Goal: Task Accomplishment & Management: Complete application form

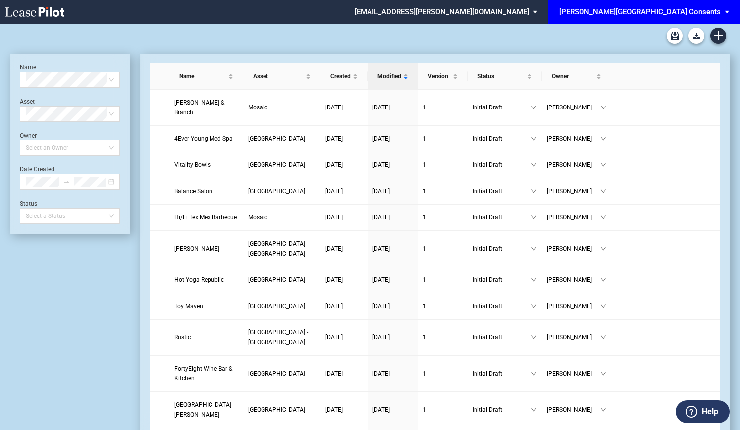
click at [699, 11] on div "[PERSON_NAME][GEOGRAPHIC_DATA] Consents" at bounding box center [640, 11] width 162 height 9
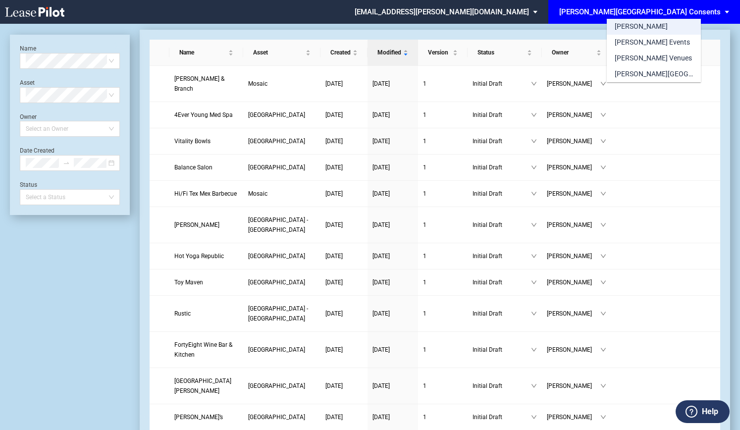
click at [634, 27] on div "[PERSON_NAME]" at bounding box center [641, 27] width 53 height 10
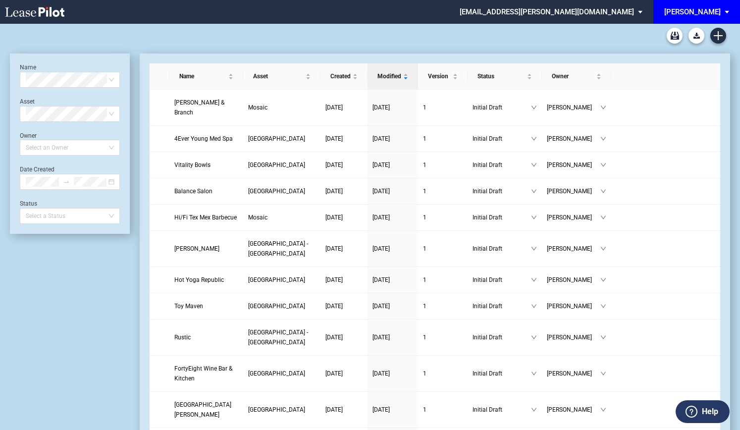
scroll to position [24, 0]
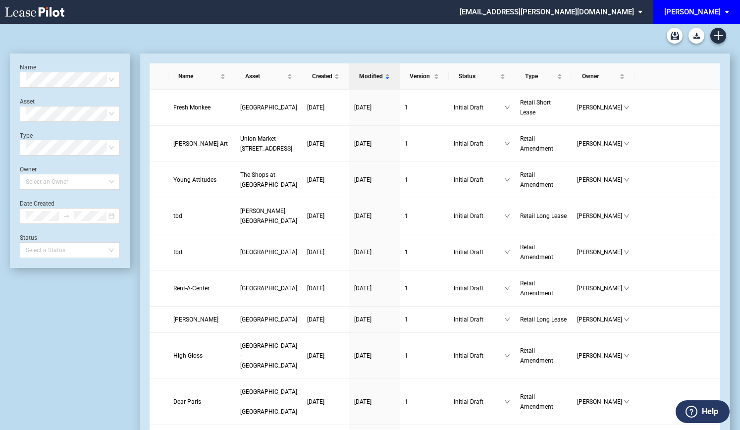
click at [725, 10] on span "EDENS: \aEDENS\a" at bounding box center [729, 12] width 12 height 24
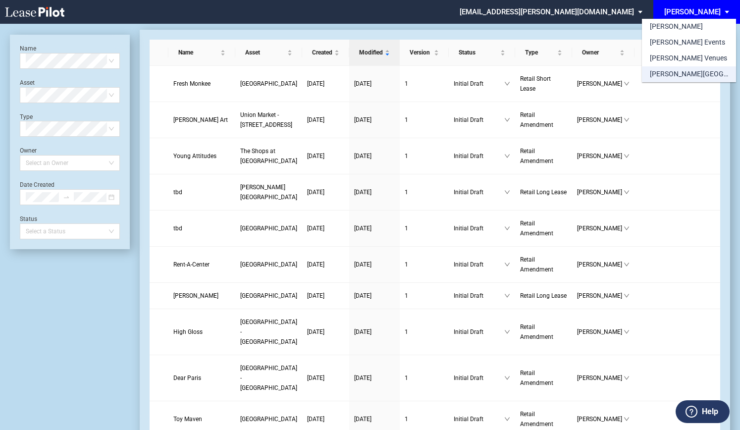
click at [685, 72] on div "[PERSON_NAME][GEOGRAPHIC_DATA] Consents" at bounding box center [689, 74] width 78 height 10
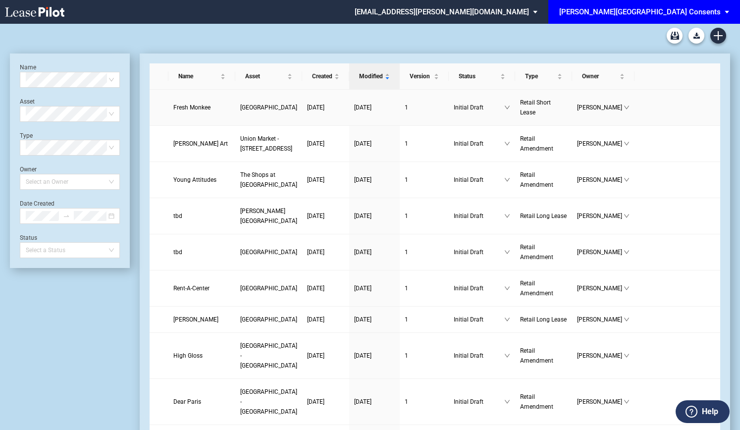
scroll to position [24, 0]
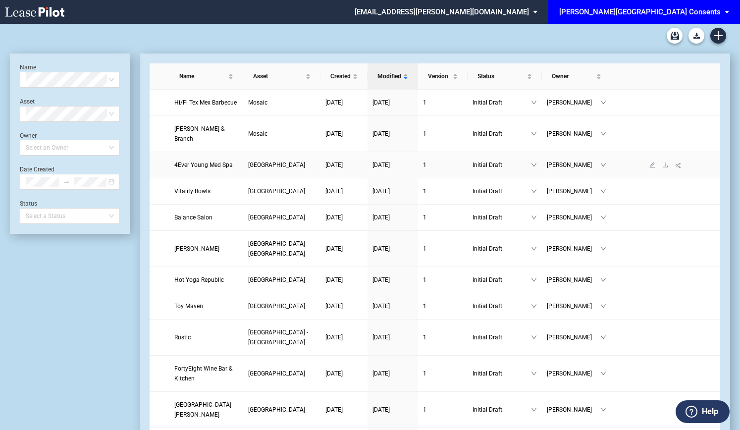
click at [209, 162] on span "4Ever Young Med Spa" at bounding box center [203, 165] width 58 height 7
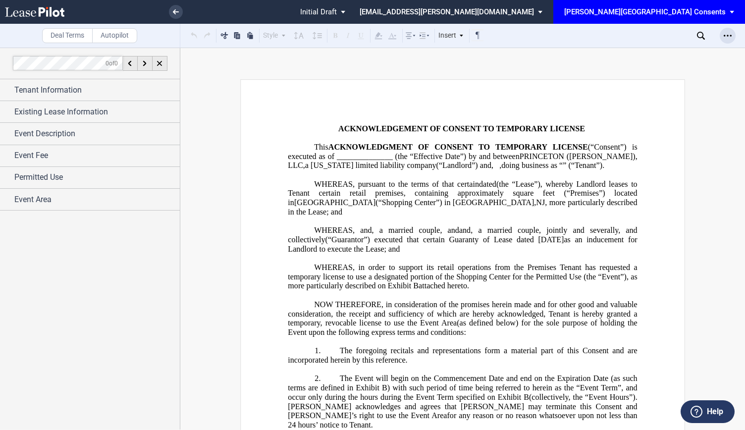
click at [728, 40] on div "Open Lease options menu" at bounding box center [728, 36] width 16 height 16
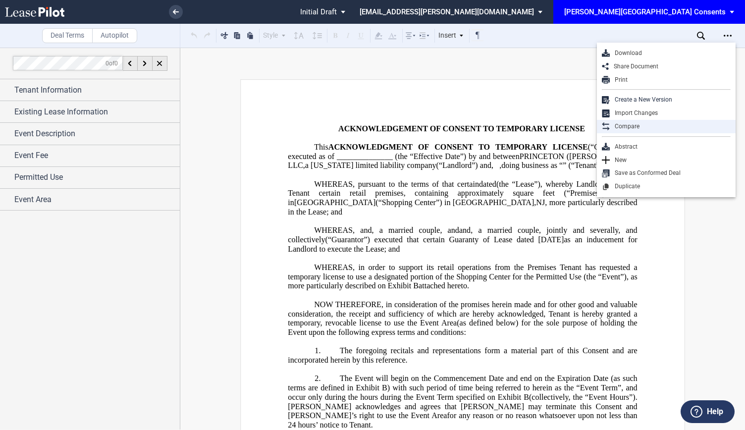
click at [627, 127] on div "Compare" at bounding box center [670, 126] width 121 height 8
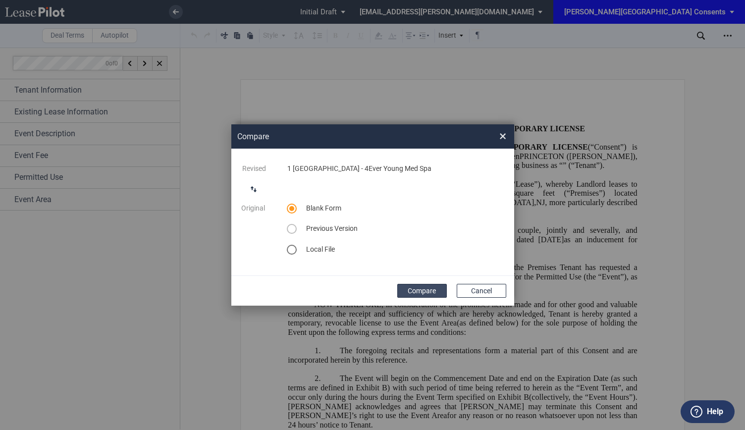
click at [424, 288] on button "Compare" at bounding box center [422, 291] width 50 height 14
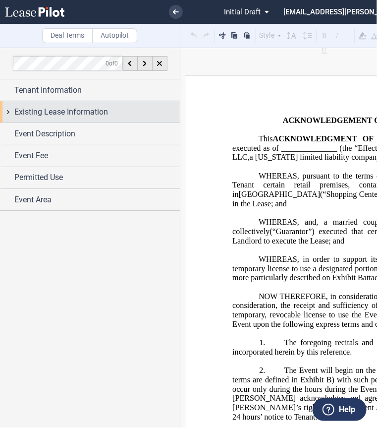
click at [61, 111] on span "Existing Lease Information" at bounding box center [61, 112] width 94 height 12
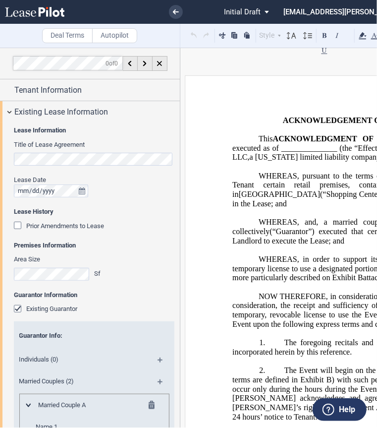
click at [0, 159] on html ".bocls-1{fill:#26354a;fill-rule:evenodd} Loading... × Pending... Pending... Ini…" at bounding box center [188, 214] width 377 height 428
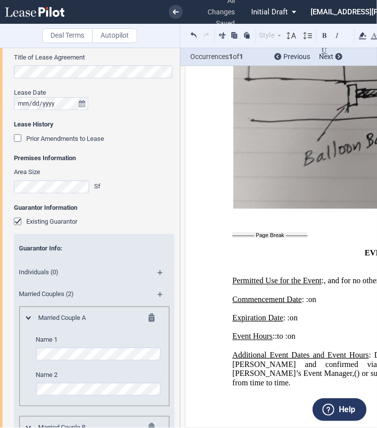
scroll to position [12, 0]
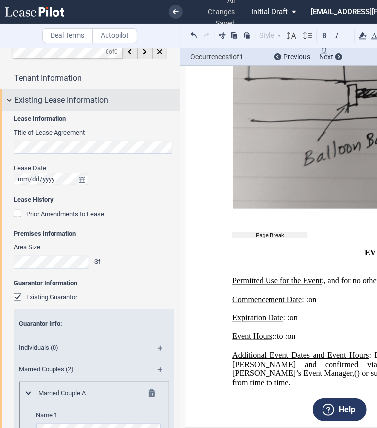
click at [7, 97] on div "Existing Lease Information" at bounding box center [90, 99] width 180 height 21
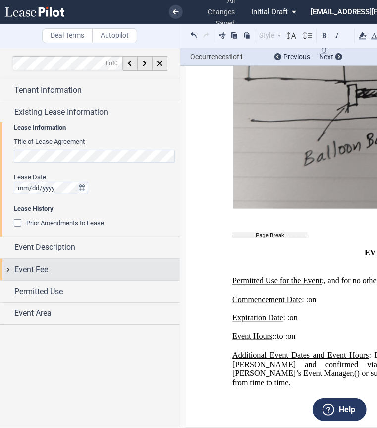
scroll to position [0, 0]
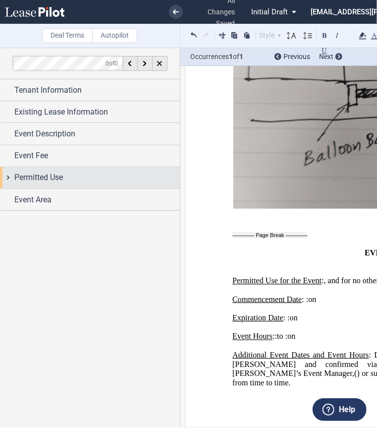
click at [13, 177] on div "Permitted Use" at bounding box center [90, 177] width 180 height 21
click at [8, 178] on div "Permitted Use" at bounding box center [90, 177] width 180 height 21
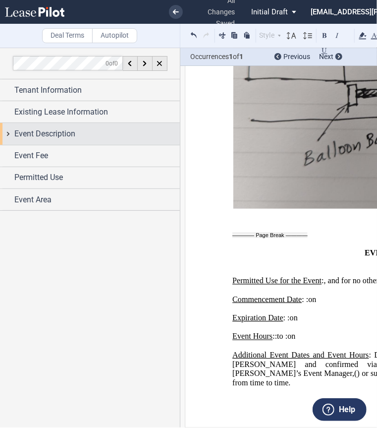
click at [10, 137] on div "Event Description" at bounding box center [90, 133] width 180 height 21
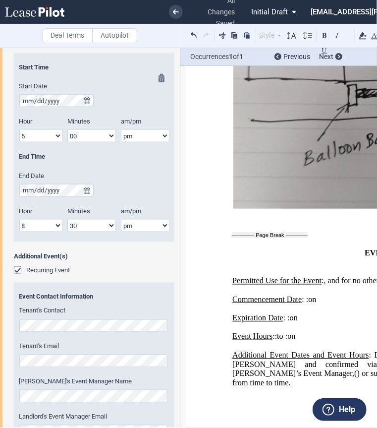
scroll to position [560, 0]
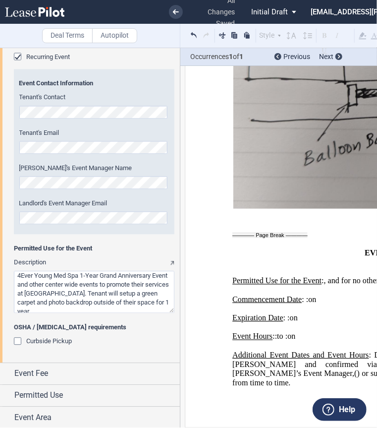
drag, startPoint x: 64, startPoint y: 282, endPoint x: 95, endPoint y: 282, distance: 30.7
click at [95, 282] on textarea "Description" at bounding box center [94, 292] width 161 height 42
click at [16, 275] on textarea "Description" at bounding box center [94, 292] width 161 height 42
drag, startPoint x: 103, startPoint y: 284, endPoint x: 119, endPoint y: 284, distance: 15.9
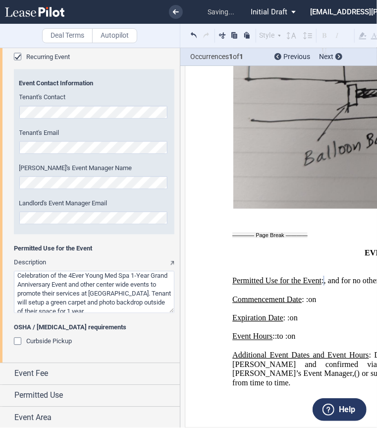
click at [119, 284] on textarea "Description" at bounding box center [94, 292] width 161 height 42
click at [112, 285] on textarea "Description" at bounding box center [94, 292] width 161 height 42
drag, startPoint x: 102, startPoint y: 281, endPoint x: 67, endPoint y: 290, distance: 36.3
click at [67, 290] on textarea "Description" at bounding box center [94, 292] width 161 height 42
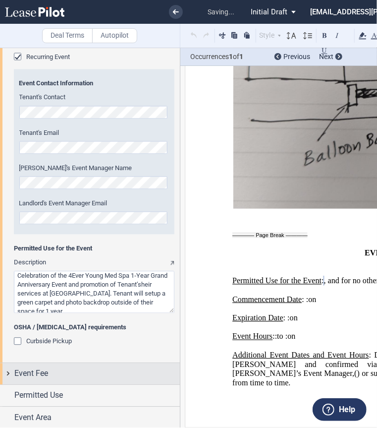
scroll to position [3, 0]
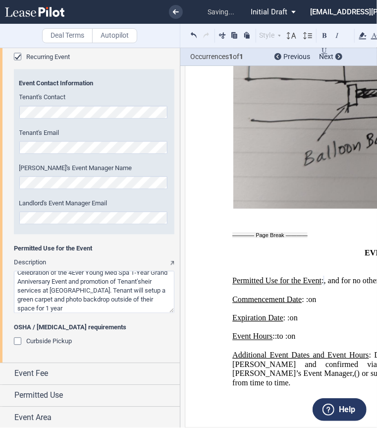
click at [47, 290] on textarea "Description" at bounding box center [94, 292] width 161 height 42
click at [52, 289] on textarea "Description" at bounding box center [94, 292] width 161 height 42
click at [23, 298] on textarea "Description" at bounding box center [94, 292] width 161 height 42
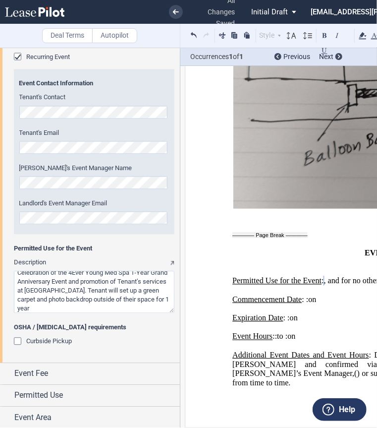
click at [55, 305] on textarea "Description" at bounding box center [94, 292] width 161 height 42
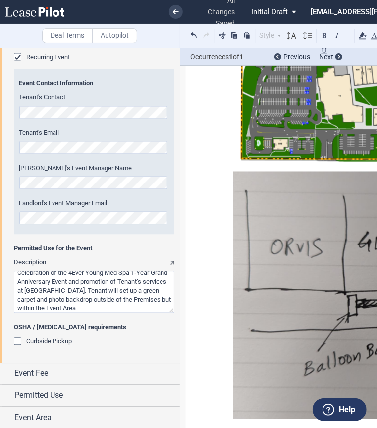
type textarea "Celebration of the 4Ever Young Med Spa 1‑Year Grand Anniversary Event and promo…"
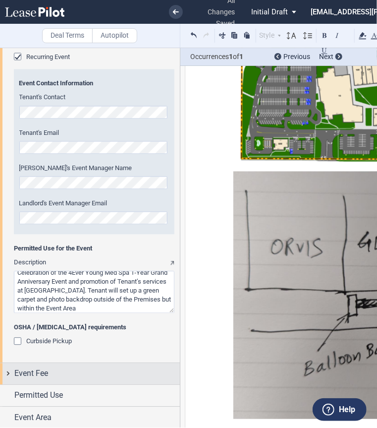
click at [19, 372] on span "Event Fee" at bounding box center [31, 374] width 34 height 12
click at [12, 374] on div "Event Fee" at bounding box center [90, 373] width 180 height 21
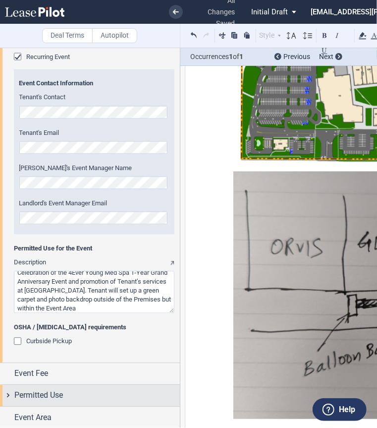
click at [11, 392] on div "Permitted Use" at bounding box center [90, 395] width 180 height 21
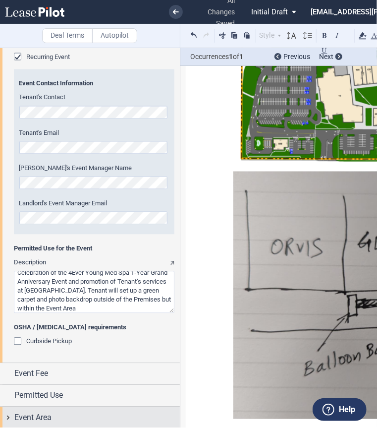
click at [11, 412] on div "Event Area" at bounding box center [90, 417] width 180 height 21
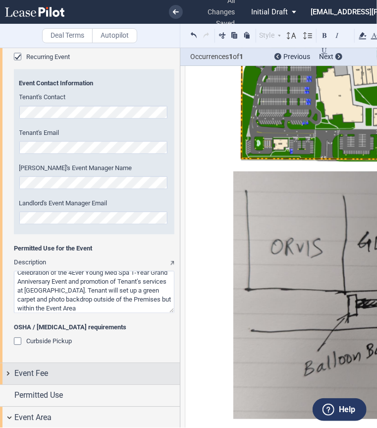
scroll to position [636, 0]
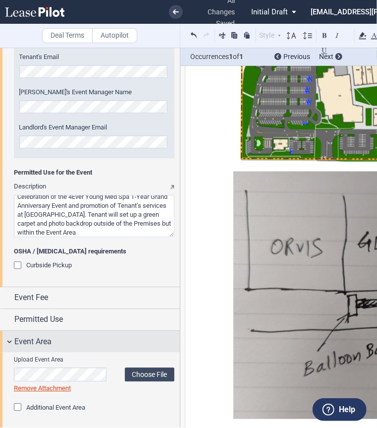
click at [11, 339] on div "Event Area" at bounding box center [90, 341] width 180 height 21
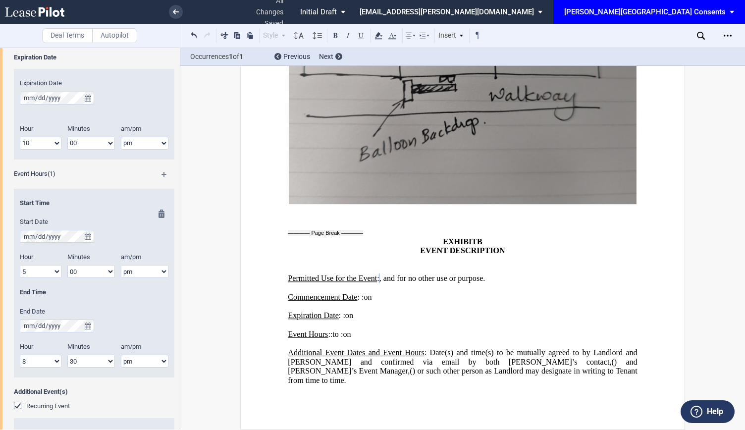
scroll to position [162, 0]
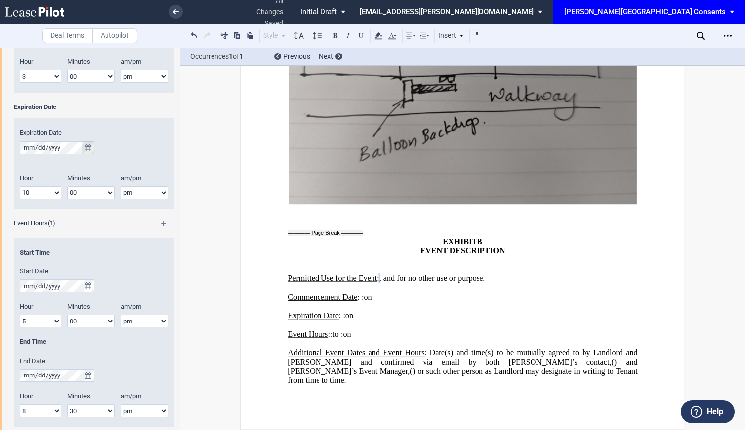
click at [91, 146] on button "true" at bounding box center [88, 147] width 12 height 13
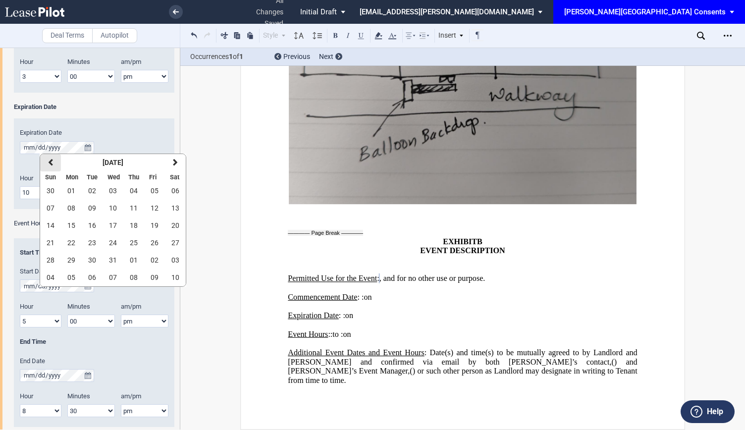
click at [55, 167] on button "previous" at bounding box center [50, 162] width 21 height 17
click at [169, 163] on button "next" at bounding box center [175, 162] width 21 height 17
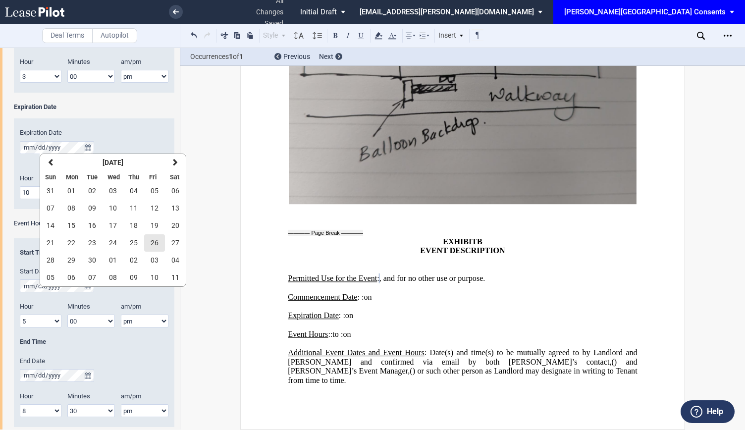
click at [146, 245] on button "26" at bounding box center [154, 242] width 21 height 17
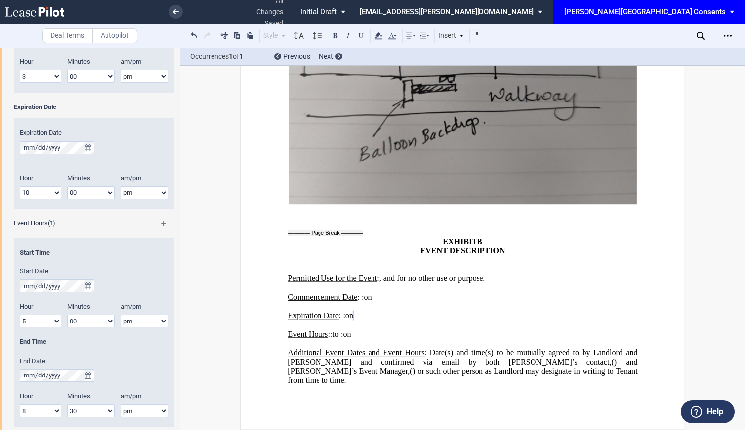
click at [429, 366] on span ": Date(s) and time(s) to be mutually agreed to by Landlord and [PERSON_NAME] an…" at bounding box center [463, 357] width 351 height 18
click at [520, 366] on span ": Additional date(s) and time(s) through to be mutually agreed to by Landlord a…" at bounding box center [463, 357] width 351 height 18
click at [464, 321] on p "Expiration Date : Midnight Noon ﻿ ﻿ : ﻿ ﻿ ﻿ ﻿ on ﻿ ﻿" at bounding box center [462, 315] width 349 height 9
click at [487, 366] on span ": Additional date(s) and time(s) through to be mutually agreed to by Landlord a…" at bounding box center [463, 357] width 351 height 18
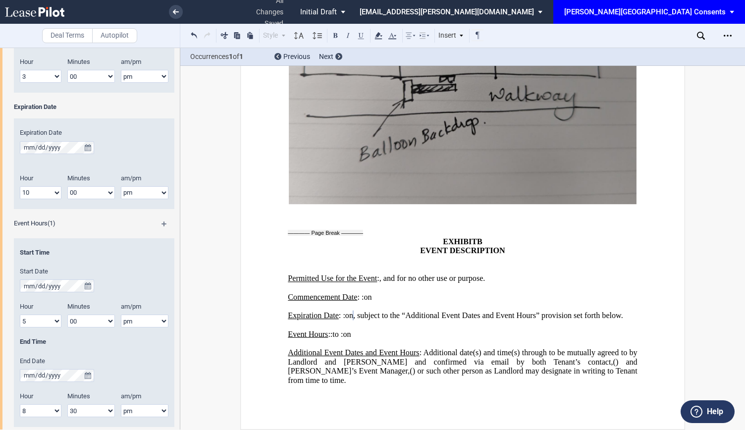
click at [519, 366] on span ": Additional date(s) and time(s) through to be mutually agreed to by Landlord a…" at bounding box center [463, 357] width 351 height 18
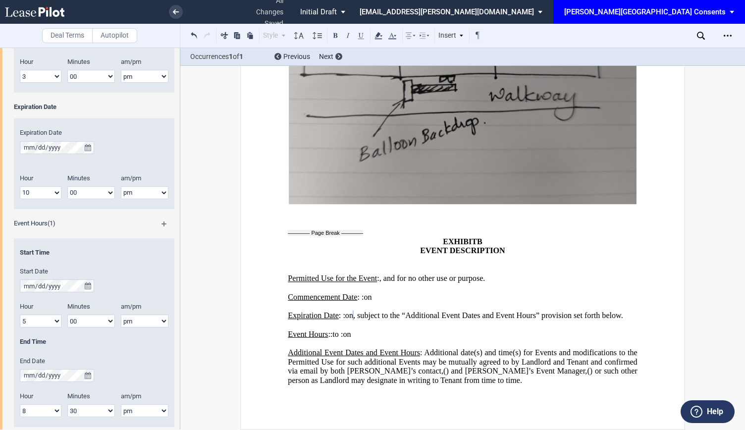
click at [422, 376] on span ": Additional date(s) and time(s) for Events and modifications to the Permitted …" at bounding box center [463, 361] width 351 height 27
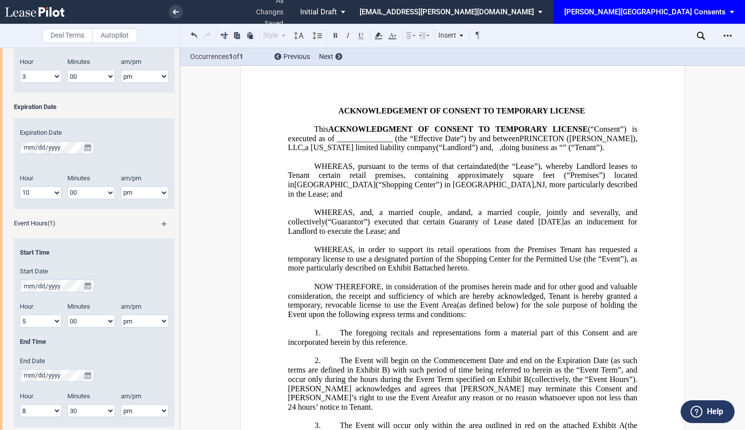
scroll to position [0, 0]
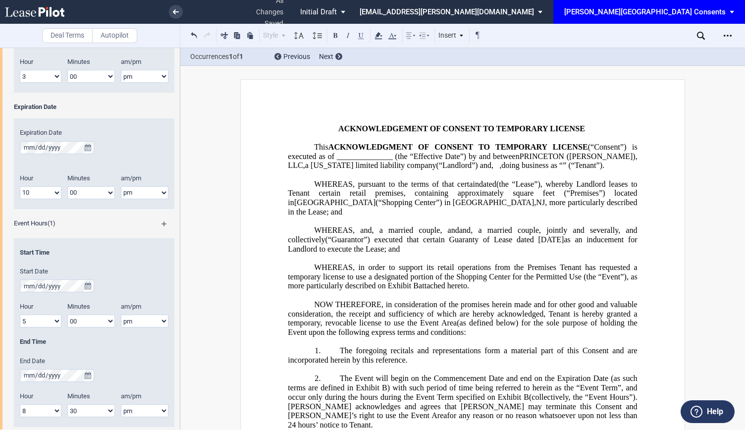
click at [407, 207] on span "square feet (“Premises”) located in" at bounding box center [463, 198] width 351 height 18
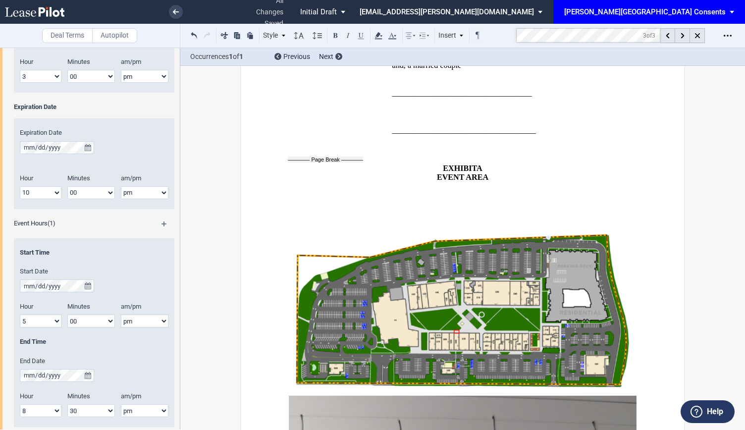
scroll to position [2105, 0]
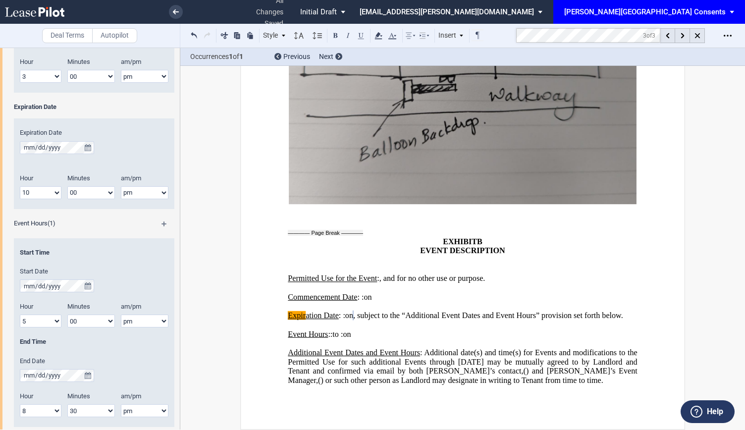
click at [535, 348] on span ": Additional date(s) and time(s) for Events and modifications to the Permitted …" at bounding box center [463, 361] width 351 height 27
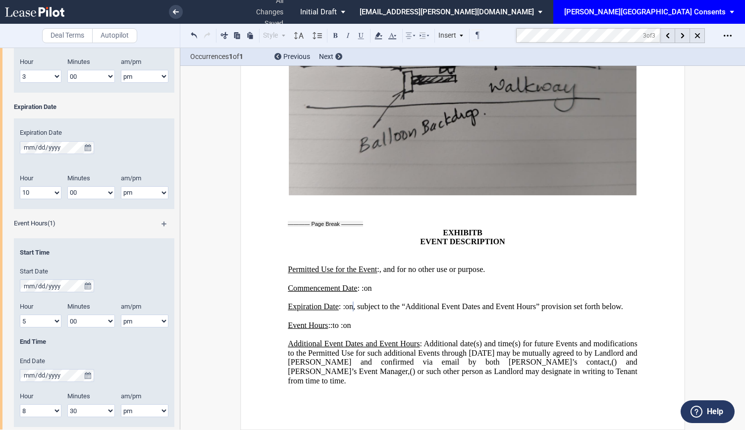
click at [574, 380] on p "Additional Event Dates and Event Hours : Additional date(s) and time(s) for fut…" at bounding box center [462, 362] width 349 height 47
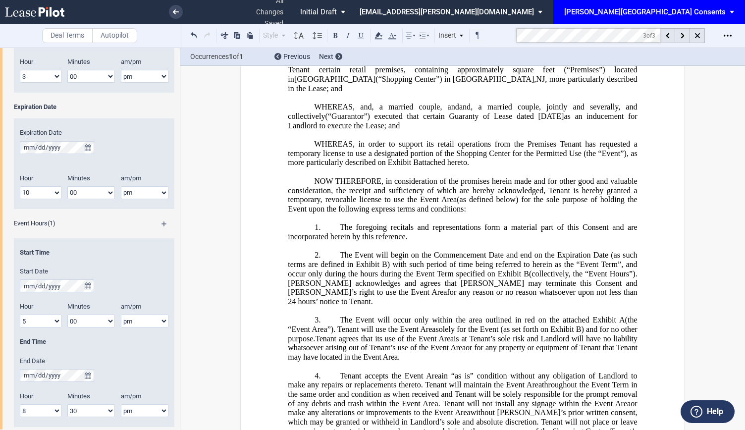
scroll to position [0, 0]
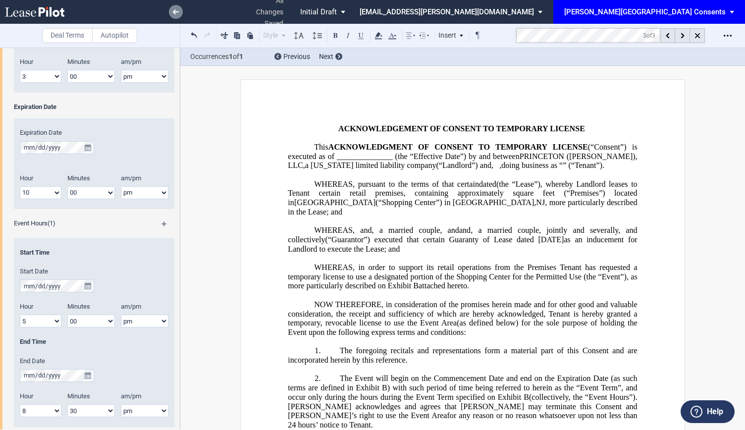
click at [169, 9] on link at bounding box center [176, 12] width 14 height 14
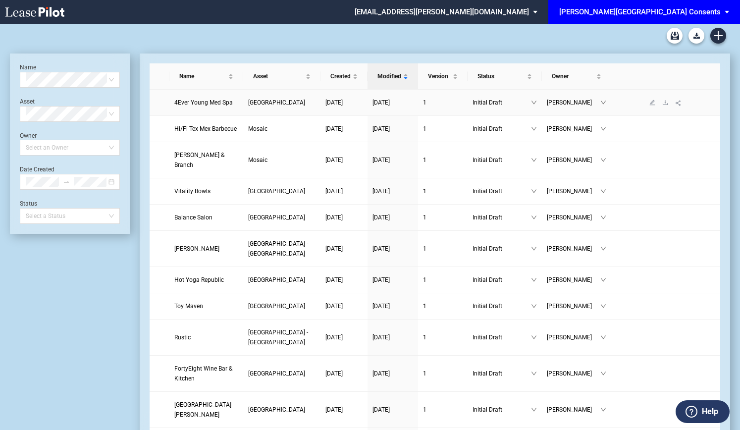
click at [195, 106] on span "4Ever Young Med Spa" at bounding box center [203, 102] width 58 height 7
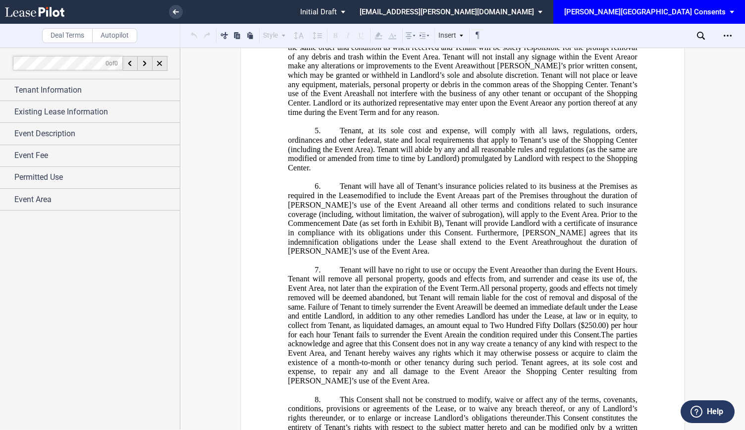
scroll to position [222, 0]
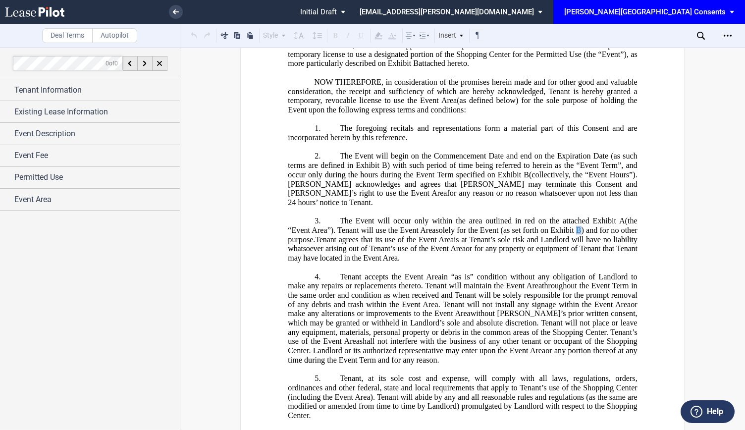
click at [582, 235] on link "B" at bounding box center [578, 230] width 5 height 9
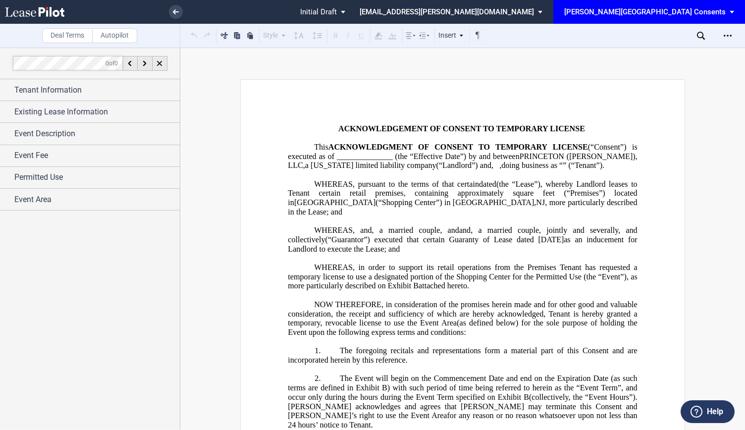
scroll to position [248, 0]
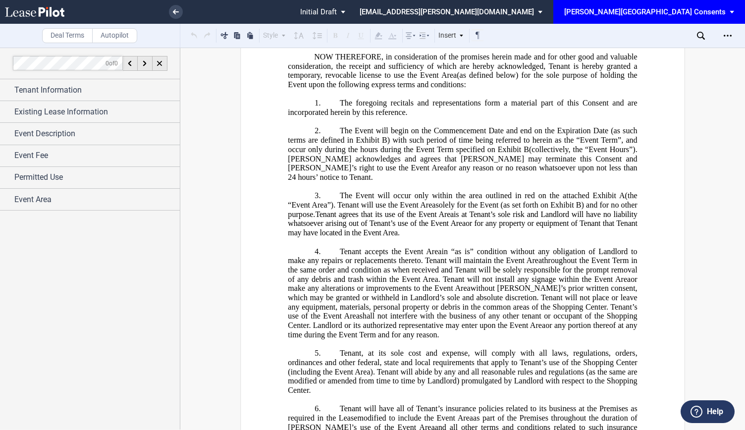
click at [603, 214] on span ") and for no other purpose." at bounding box center [463, 210] width 351 height 18
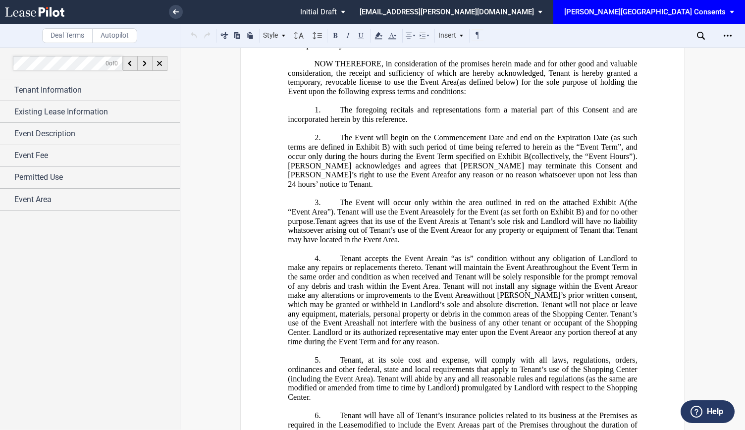
scroll to position [230, 0]
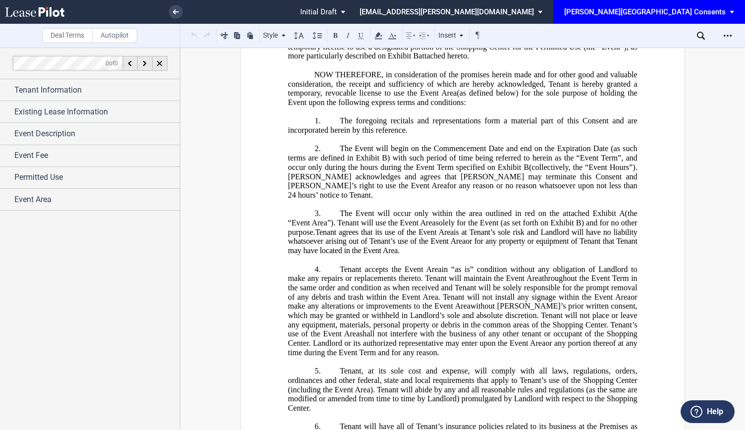
click at [333, 227] on span ". Tenant will use the Event Area" at bounding box center [384, 223] width 102 height 9
click at [622, 221] on span "(the “Event Area" at bounding box center [463, 218] width 351 height 18
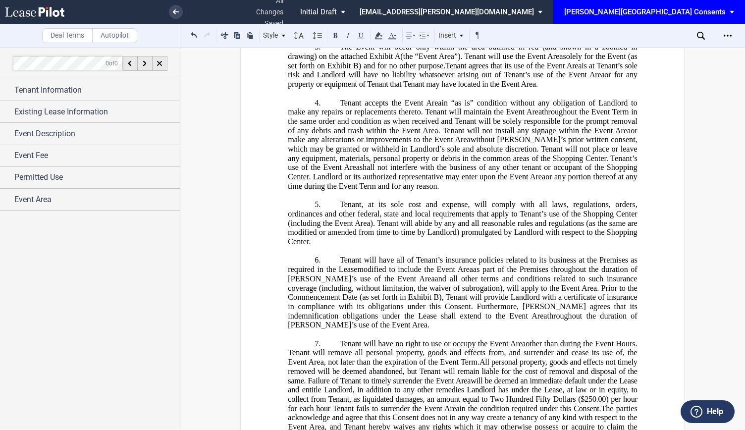
scroll to position [0, 0]
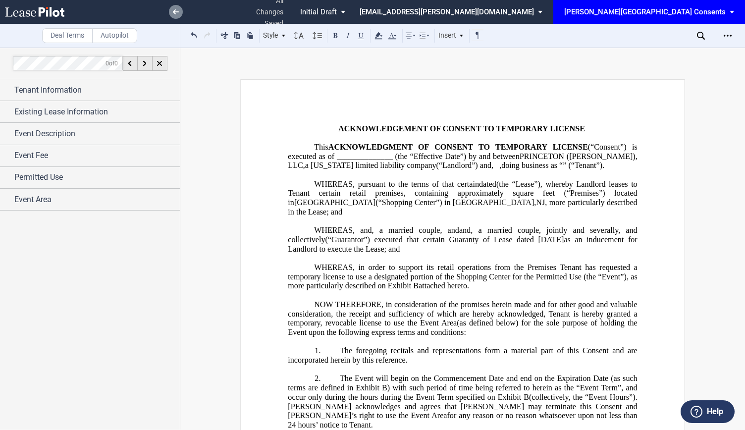
click at [180, 14] on link at bounding box center [176, 12] width 14 height 14
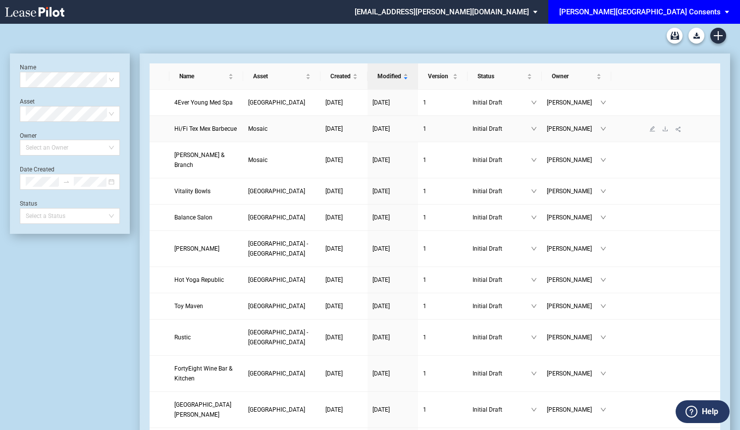
click at [232, 132] on span "Hi/Fi Tex Mex Barbecue" at bounding box center [205, 128] width 62 height 7
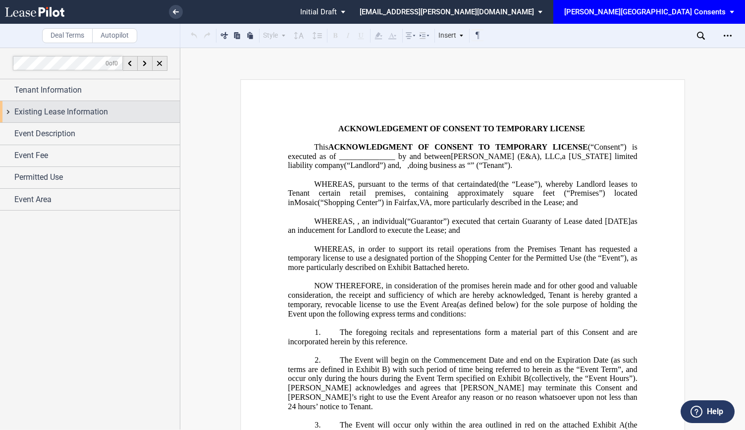
click at [44, 110] on span "Existing Lease Information" at bounding box center [61, 112] width 94 height 12
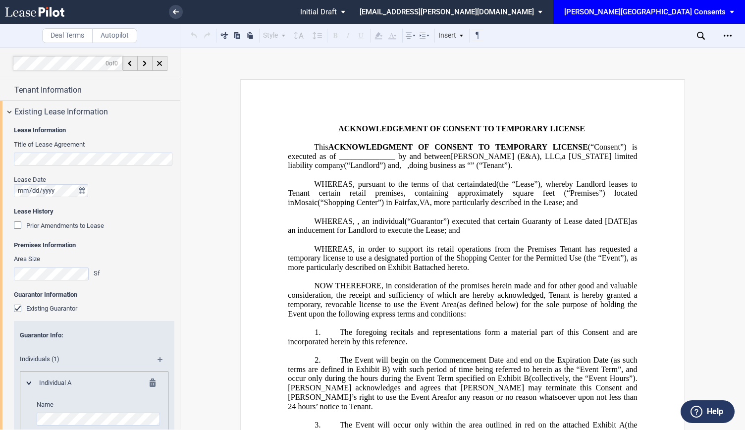
click at [16, 228] on div "Prior Amendments to Lease" at bounding box center [19, 226] width 10 height 10
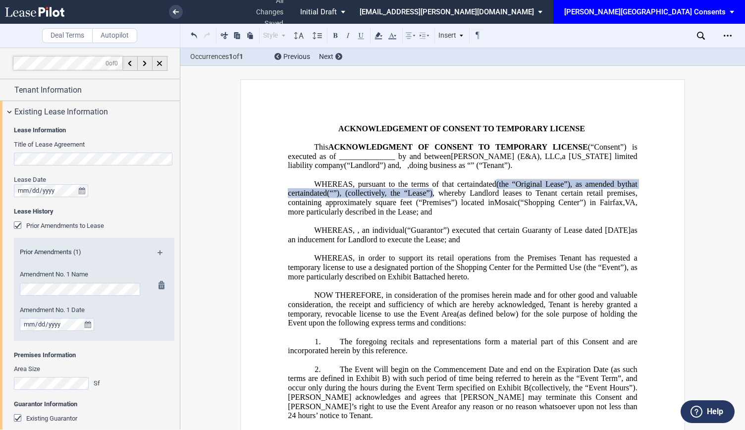
scroll to position [0, 17]
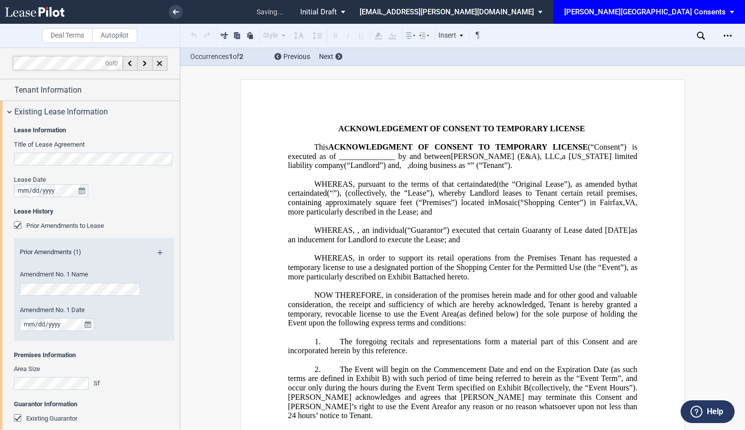
click at [0, 292] on div "Lease Information Title of Lease Agreement Lease Date Lease History Prior Amend…" at bounding box center [90, 368] width 180 height 493
click at [0, 288] on div "Lease Information Title of Lease Agreement Lease Date Lease History Prior Amend…" at bounding box center [90, 368] width 180 height 493
click at [89, 327] on icon "true" at bounding box center [88, 324] width 6 height 7
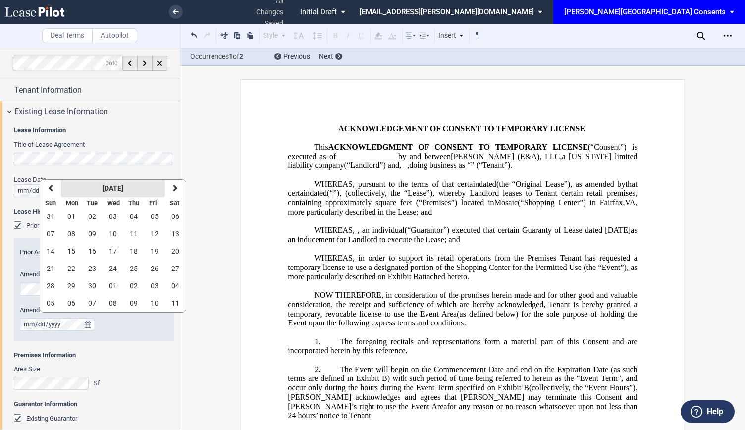
click at [123, 190] on strong "[DATE]" at bounding box center [113, 188] width 21 height 8
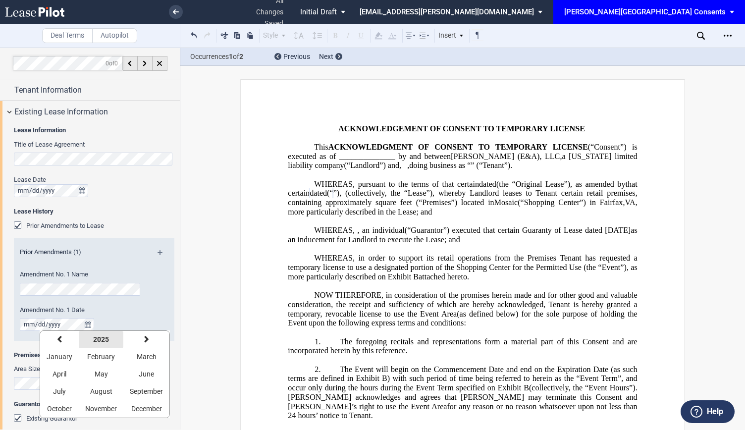
click at [95, 337] on strong "2025" at bounding box center [101, 339] width 16 height 8
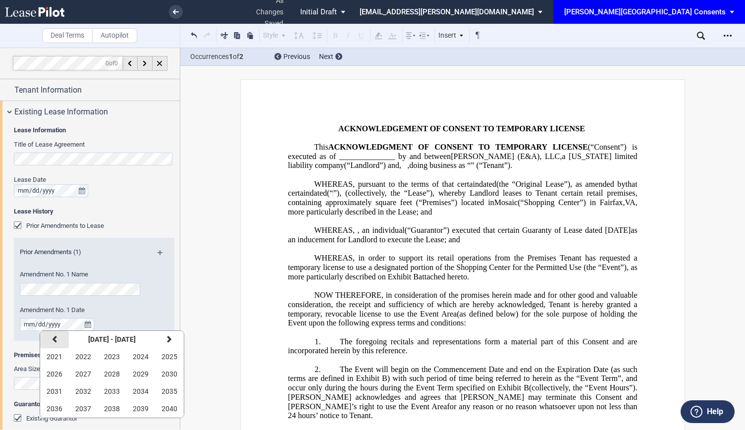
click at [61, 336] on button "previous" at bounding box center [54, 339] width 29 height 17
click at [112, 385] on button "2013" at bounding box center [112, 391] width 29 height 17
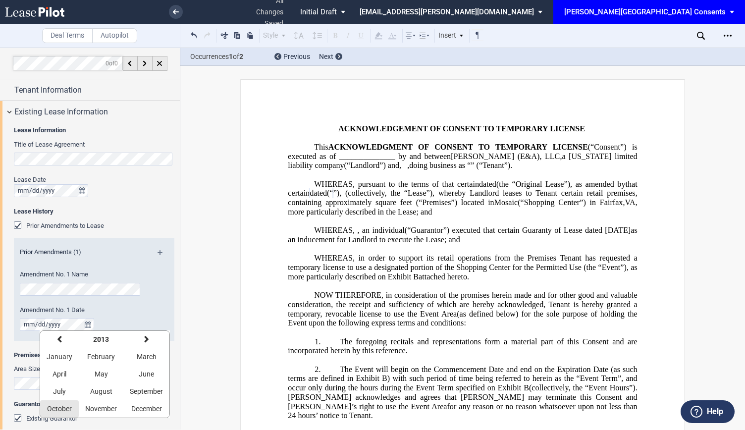
click at [67, 401] on button "October" at bounding box center [59, 408] width 39 height 17
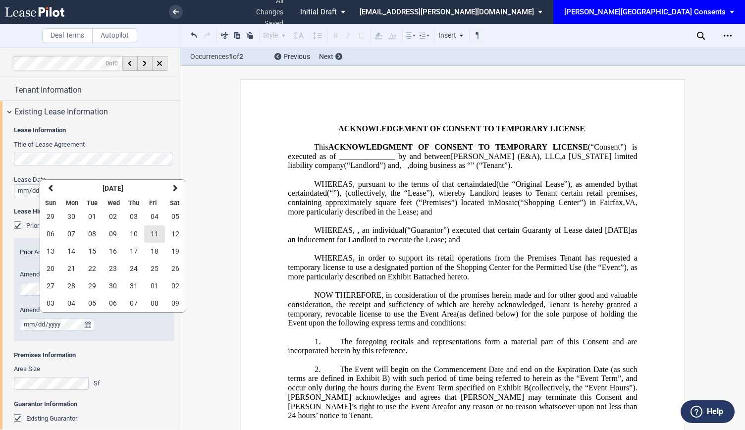
click at [156, 235] on span "11" at bounding box center [155, 234] width 8 height 8
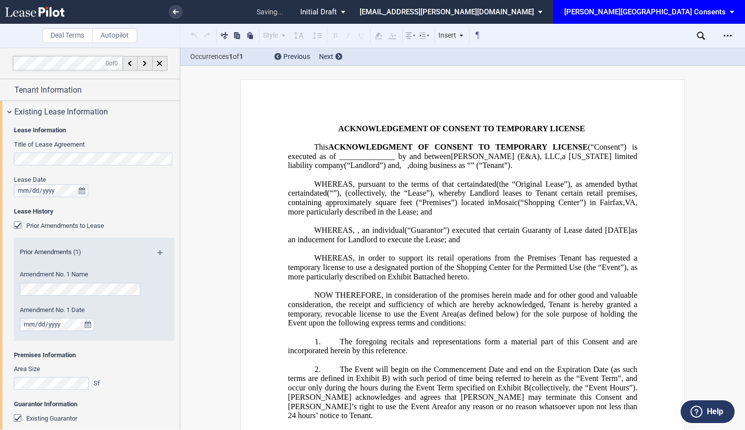
click at [159, 251] on md-icon at bounding box center [164, 256] width 13 height 12
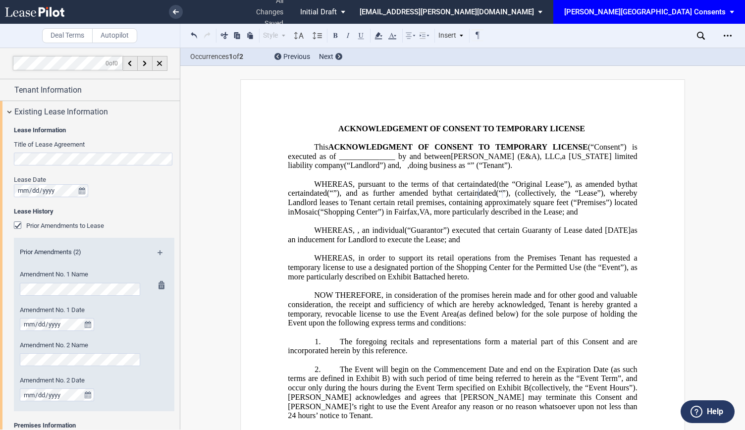
scroll to position [50, 0]
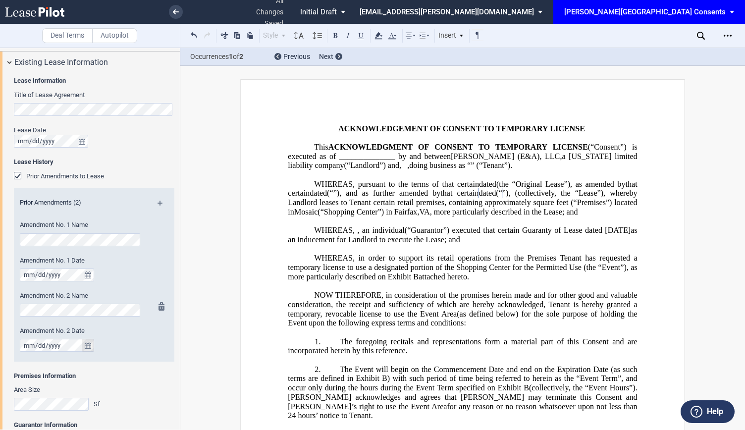
click at [89, 341] on button "true" at bounding box center [88, 345] width 12 height 13
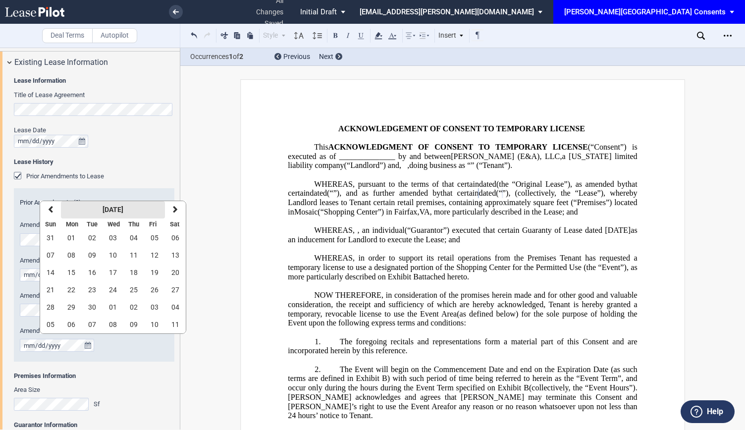
click at [130, 215] on button "September 2025" at bounding box center [113, 209] width 104 height 17
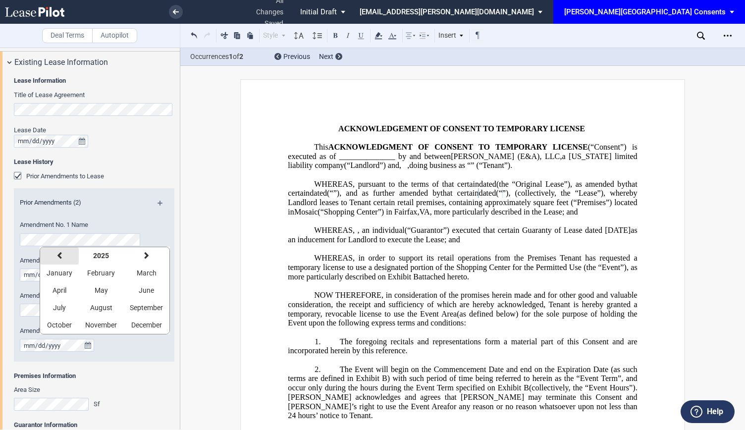
click at [57, 254] on icon "button" at bounding box center [59, 256] width 5 height 8
click at [145, 328] on span "December" at bounding box center [146, 325] width 31 height 8
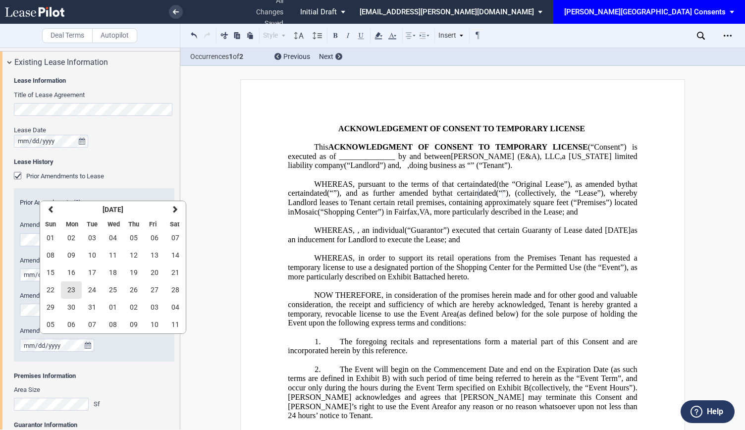
click at [63, 291] on button "23" at bounding box center [71, 289] width 21 height 17
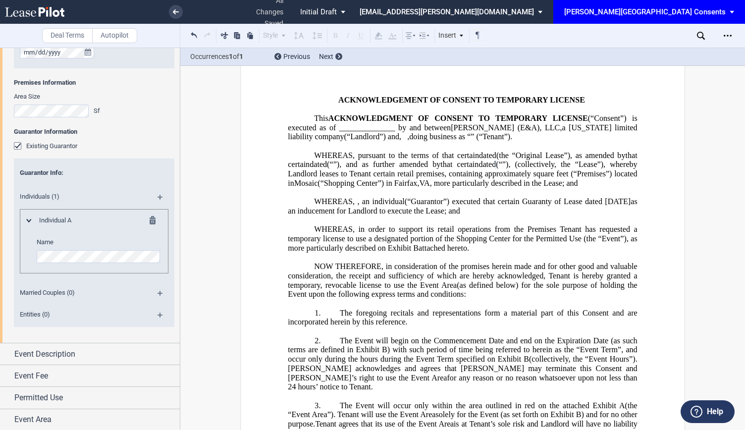
scroll to position [0, 0]
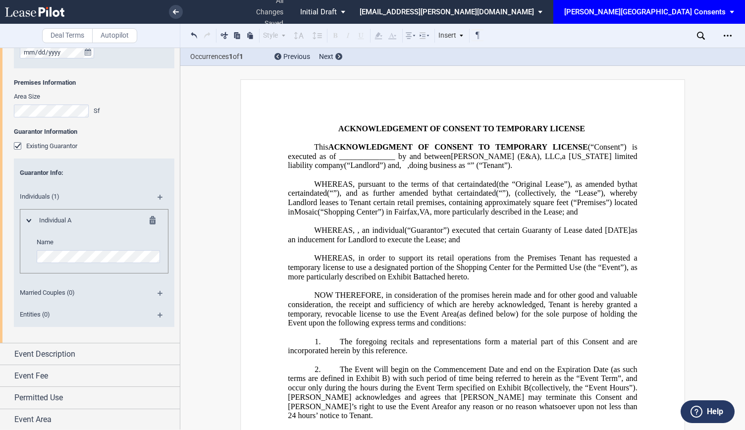
click at [573, 244] on span "as an inducement for Landlord to execute the Lease; and" at bounding box center [463, 235] width 351 height 18
click at [576, 244] on span "as an inducement for Landlord to execute the Lease; and" at bounding box center [463, 235] width 351 height 18
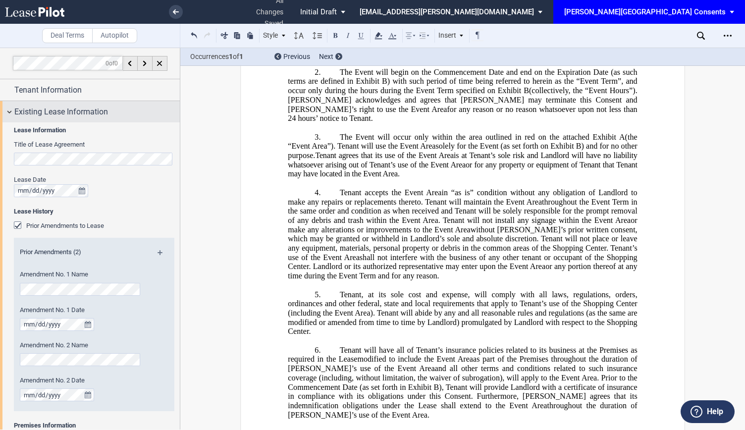
click at [5, 109] on div "Existing Lease Information" at bounding box center [90, 111] width 180 height 21
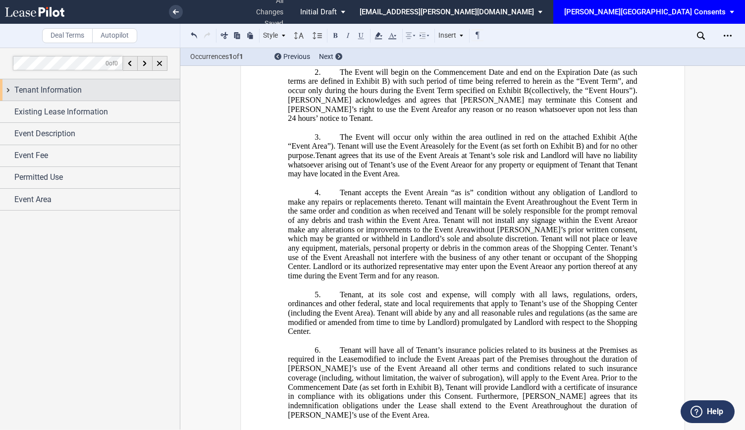
click at [6, 91] on div "Tenant Information" at bounding box center [90, 89] width 180 height 21
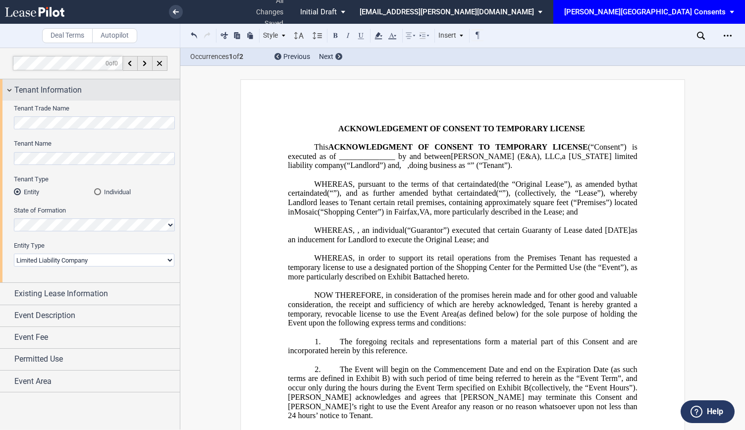
click at [10, 93] on div "Tenant Information" at bounding box center [90, 89] width 180 height 21
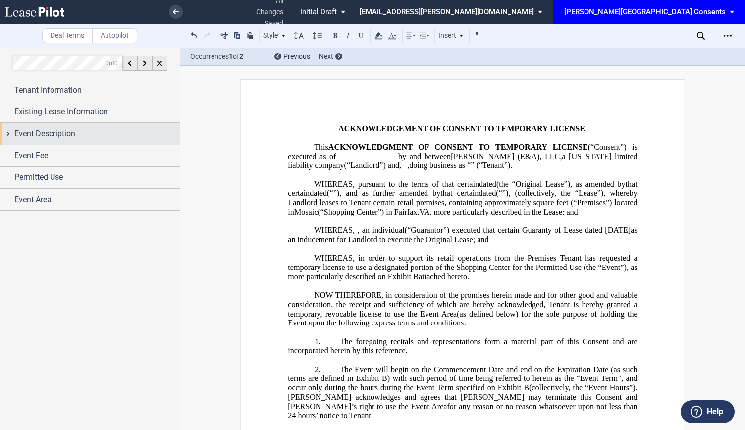
click at [4, 136] on div "Event Description" at bounding box center [90, 133] width 180 height 21
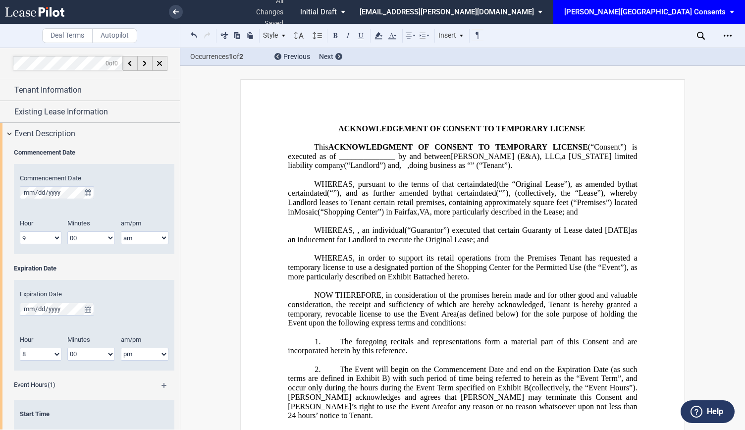
scroll to position [248, 0]
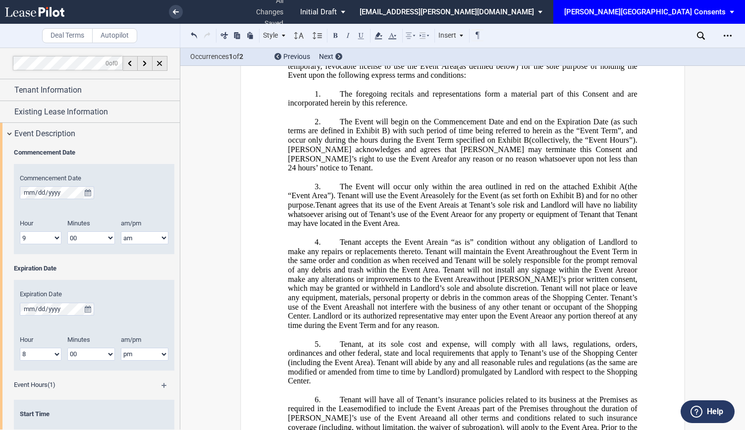
click at [485, 191] on span "The Event will occur only within the area outlined in red on the attached Exhib…" at bounding box center [478, 186] width 276 height 9
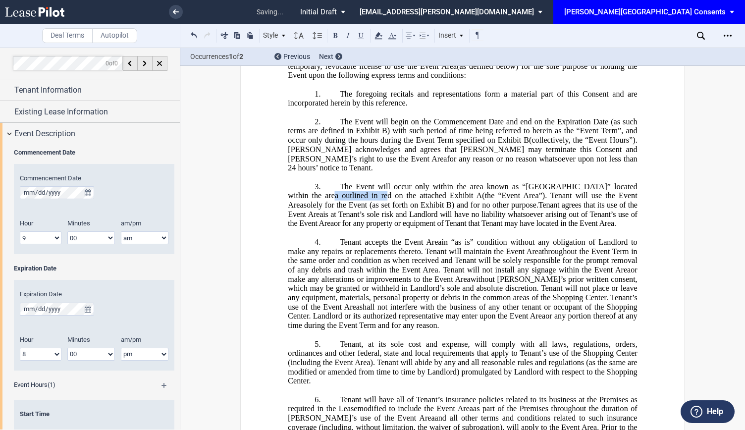
drag, startPoint x: 302, startPoint y: 241, endPoint x: 351, endPoint y: 236, distance: 48.8
click at [351, 200] on span "The Event will occur only within the area known as “Strawberry Park” located wi…" at bounding box center [463, 191] width 351 height 18
click at [450, 200] on span "The Event will occur only within the area known as “Strawberry Park” located wi…" at bounding box center [463, 191] width 351 height 18
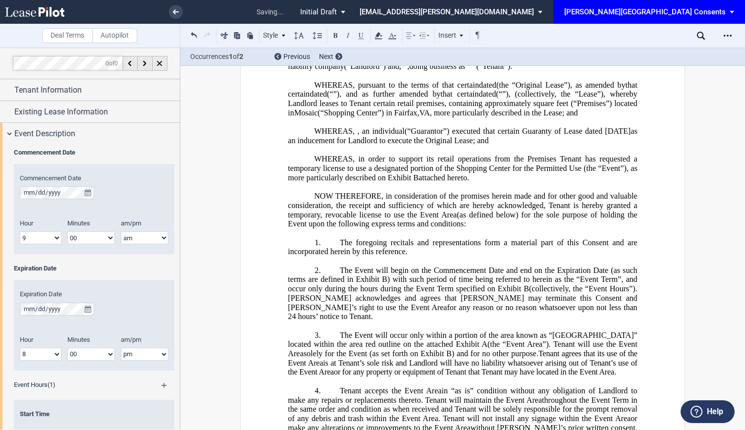
click at [320, 182] on span "WHEREAS, in order to support its retail operations from the Premises Tenant has…" at bounding box center [463, 168] width 351 height 27
click at [353, 219] on span "NOW THEREFORE, in consideration of the promises herein made and for other good …" at bounding box center [463, 205] width 351 height 27
click at [450, 219] on span "NOW THEREFORE, in consideration of the promises herein made and for other good …" at bounding box center [463, 205] width 351 height 27
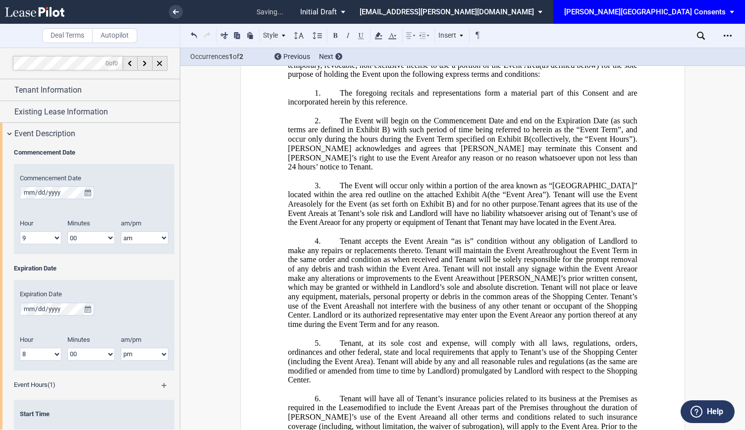
scroll to position [123, 0]
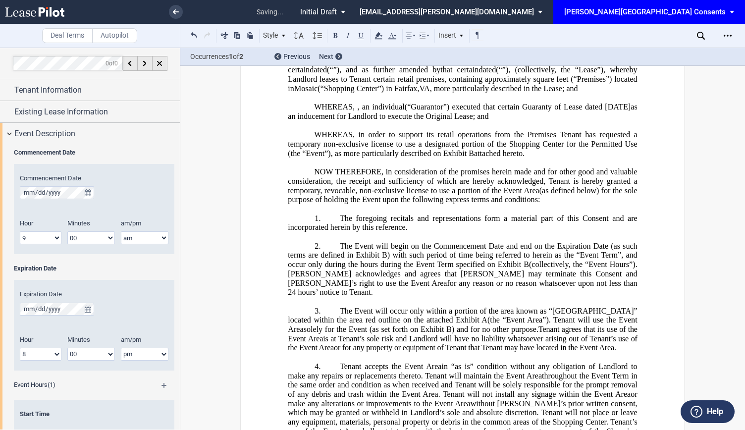
click at [481, 195] on span "NOW THEREFORE, in consideration of the promises herein made and for other good …" at bounding box center [463, 180] width 351 height 27
click at [430, 93] on span ", more particularly described in the Lease; and" at bounding box center [504, 88] width 148 height 9
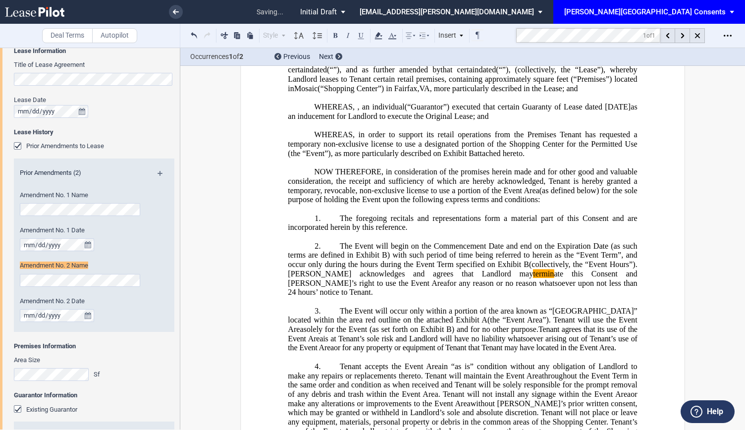
click at [589, 103] on p "﻿" at bounding box center [462, 97] width 349 height 9
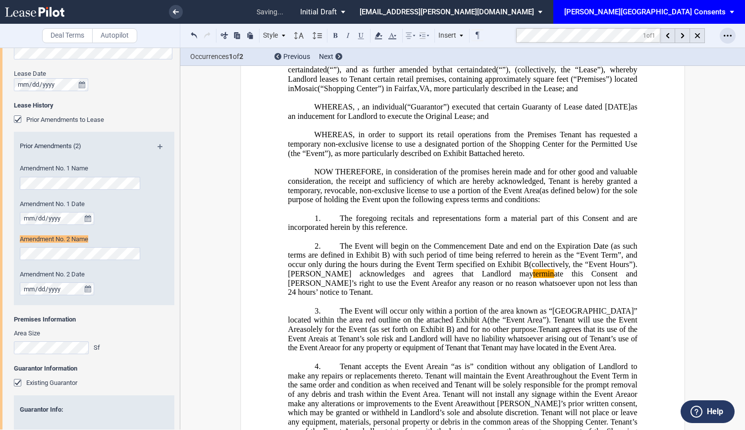
click at [731, 32] on icon "Open Lease options menu" at bounding box center [728, 36] width 8 height 8
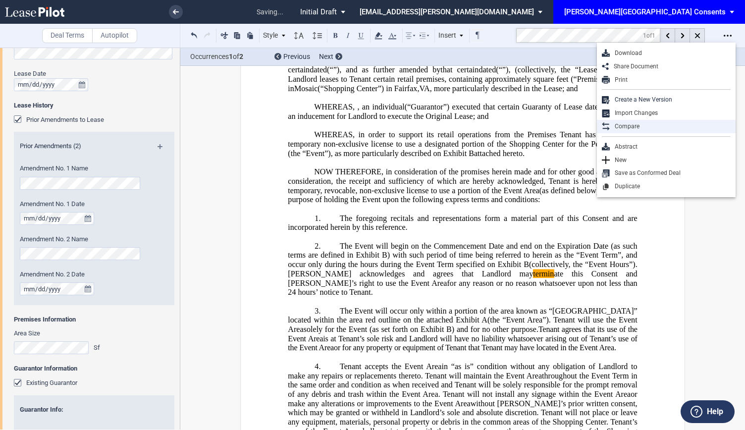
click at [630, 127] on div "Compare" at bounding box center [670, 126] width 121 height 8
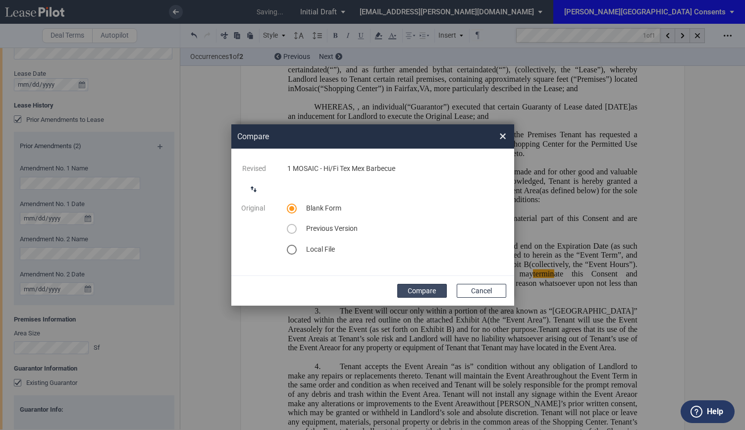
click at [414, 290] on button "Compare" at bounding box center [422, 291] width 50 height 14
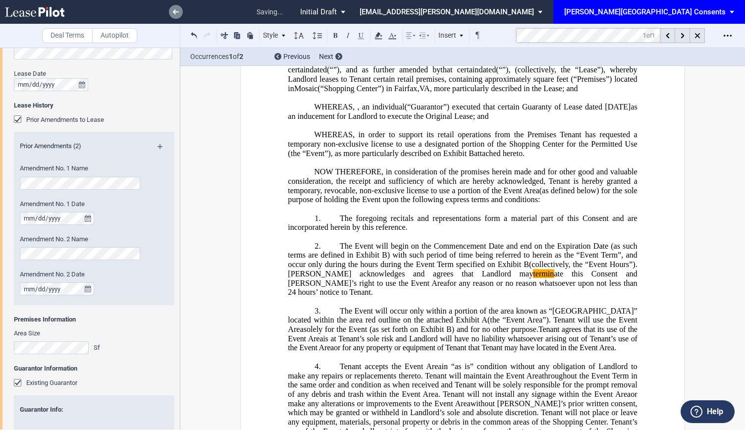
click at [177, 12] on icon at bounding box center [176, 11] width 6 height 5
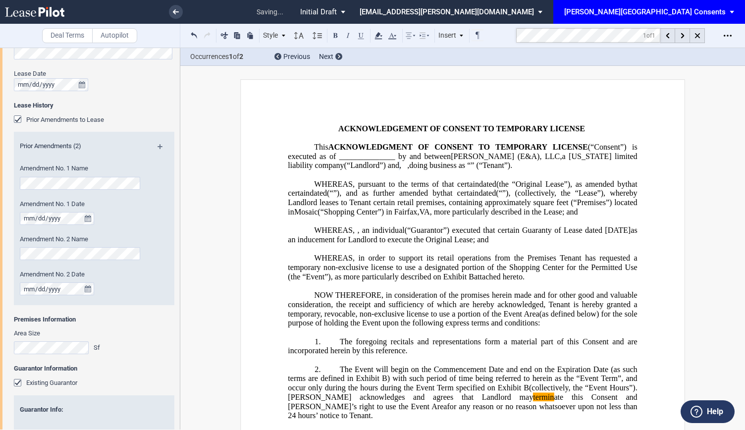
click at [409, 170] on span "doing business as “" at bounding box center [439, 165] width 61 height 9
click at [496, 188] on span "(the “Original Lease”), as amended by" at bounding box center [560, 183] width 129 height 9
click at [174, 11] on use at bounding box center [176, 11] width 6 height 5
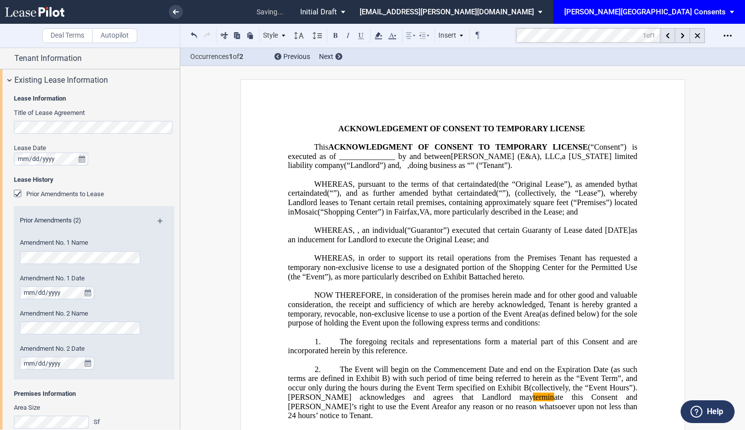
scroll to position [0, 0]
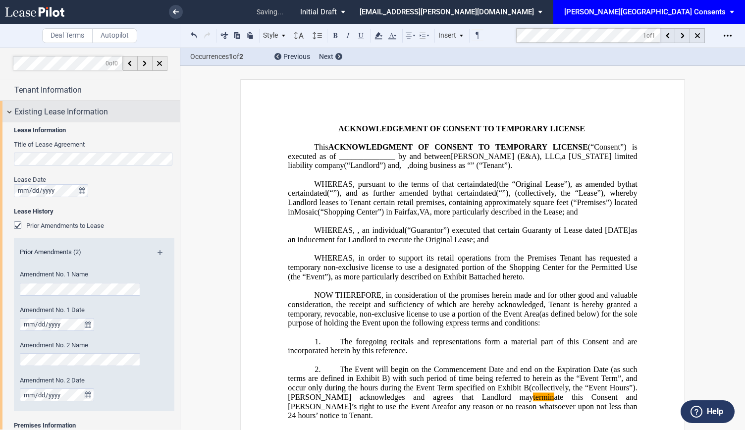
click at [5, 111] on div "Existing Lease Information" at bounding box center [90, 111] width 180 height 21
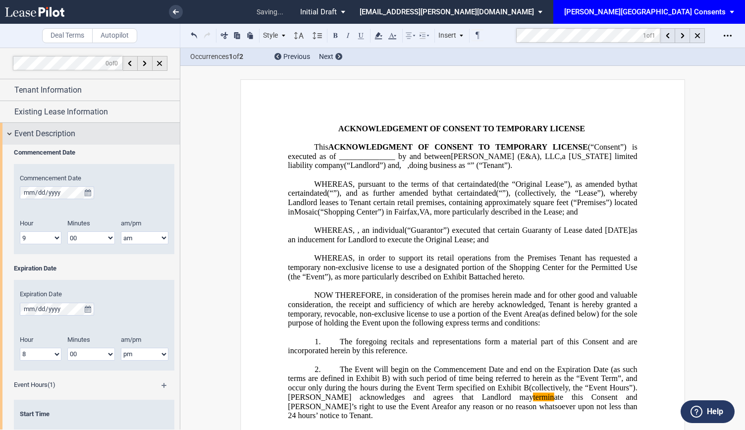
click at [8, 130] on div "Event Description" at bounding box center [90, 133] width 180 height 21
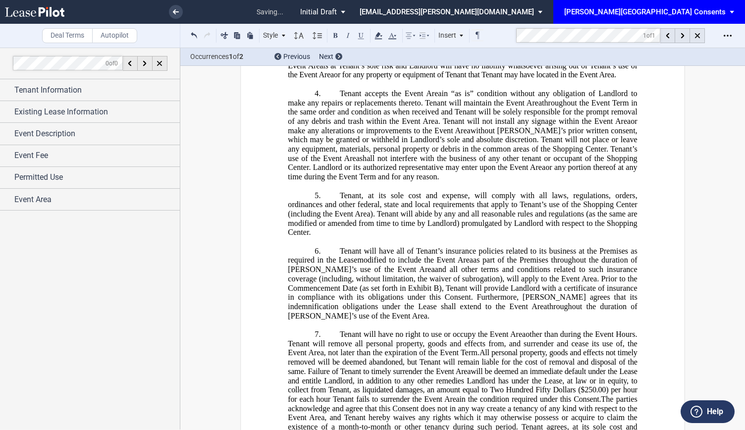
scroll to position [743, 0]
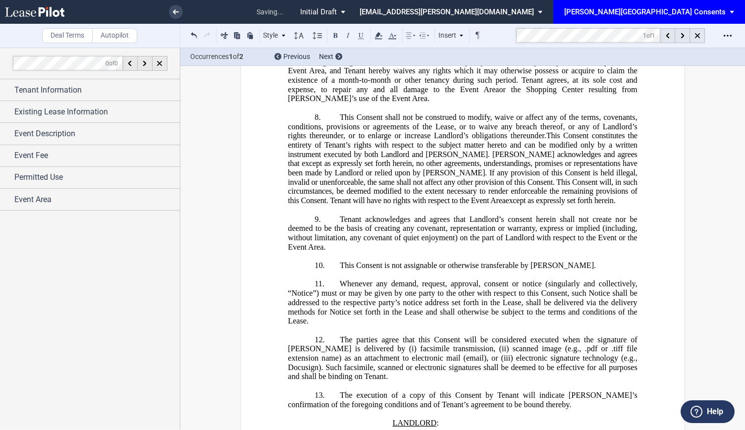
click at [453, 201] on span "This Consent constitutes the entirety of Tenant’s rights with respect to the su…" at bounding box center [463, 168] width 351 height 74
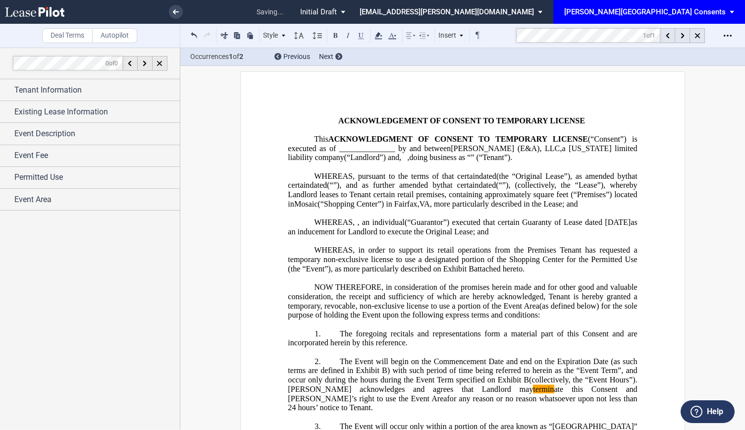
scroll to position [0, 0]
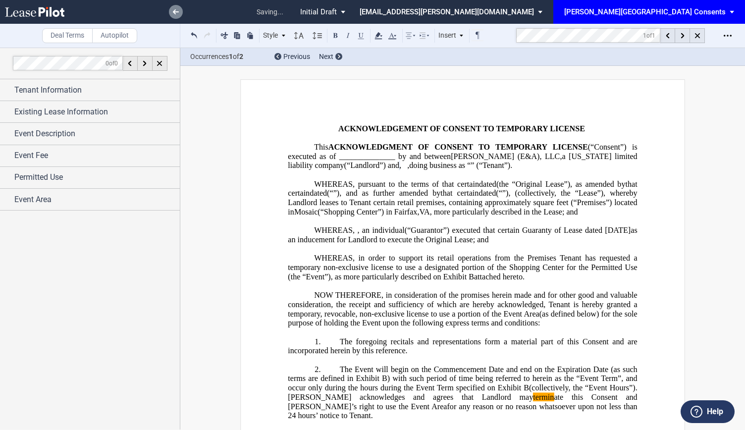
click at [170, 11] on link at bounding box center [176, 12] width 14 height 14
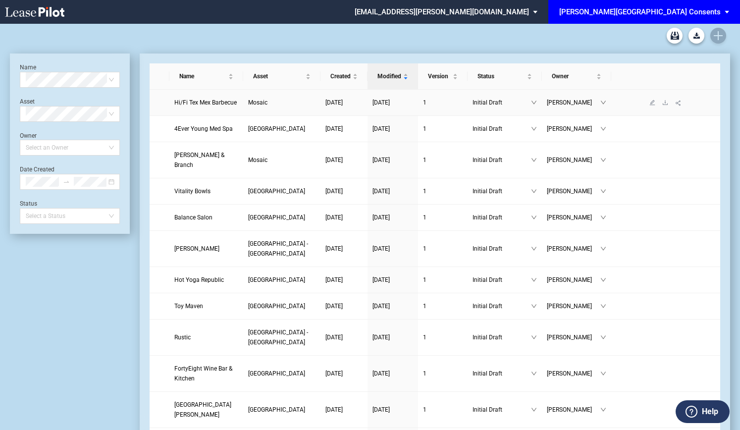
click at [219, 105] on span "Hi/Fi Tex Mex Barbecue" at bounding box center [205, 102] width 62 height 7
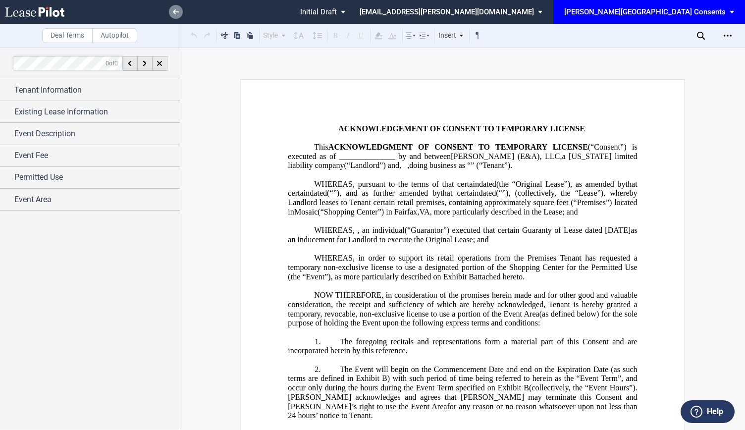
click at [173, 10] on icon at bounding box center [176, 11] width 6 height 5
